Goal: Find specific page/section: Find specific page/section

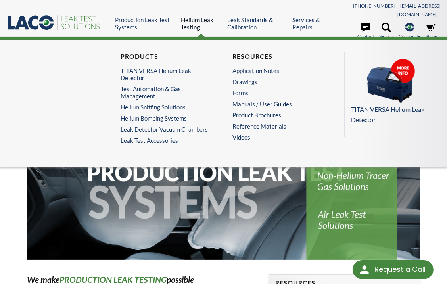
click at [195, 17] on link "Helium Leak Testing" at bounding box center [201, 23] width 40 height 14
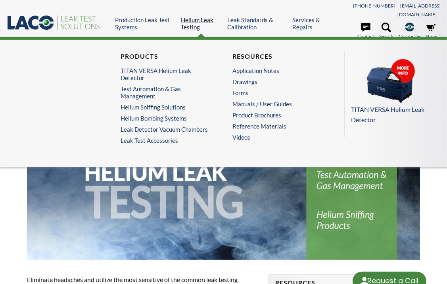
select select "Language Translate Widget"
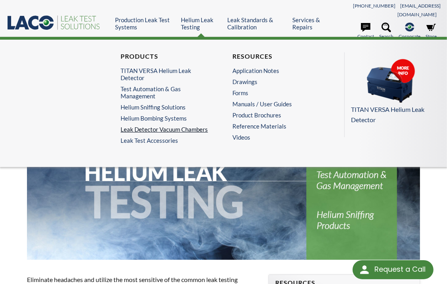
click at [159, 126] on link "Leak Detector Vacuum Chambers" at bounding box center [165, 129] width 90 height 7
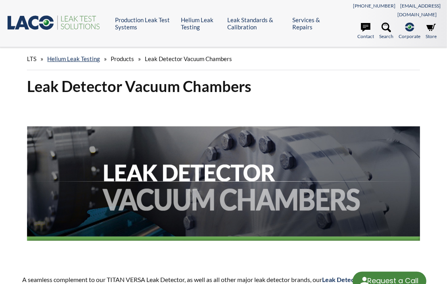
select select "Language Translate Widget"
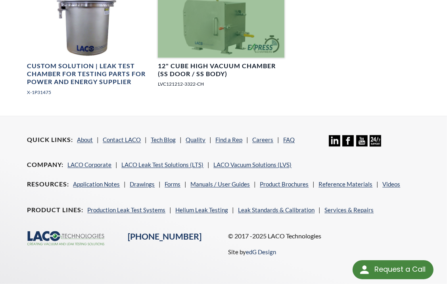
scroll to position [1061, 0]
